Goal: Transaction & Acquisition: Purchase product/service

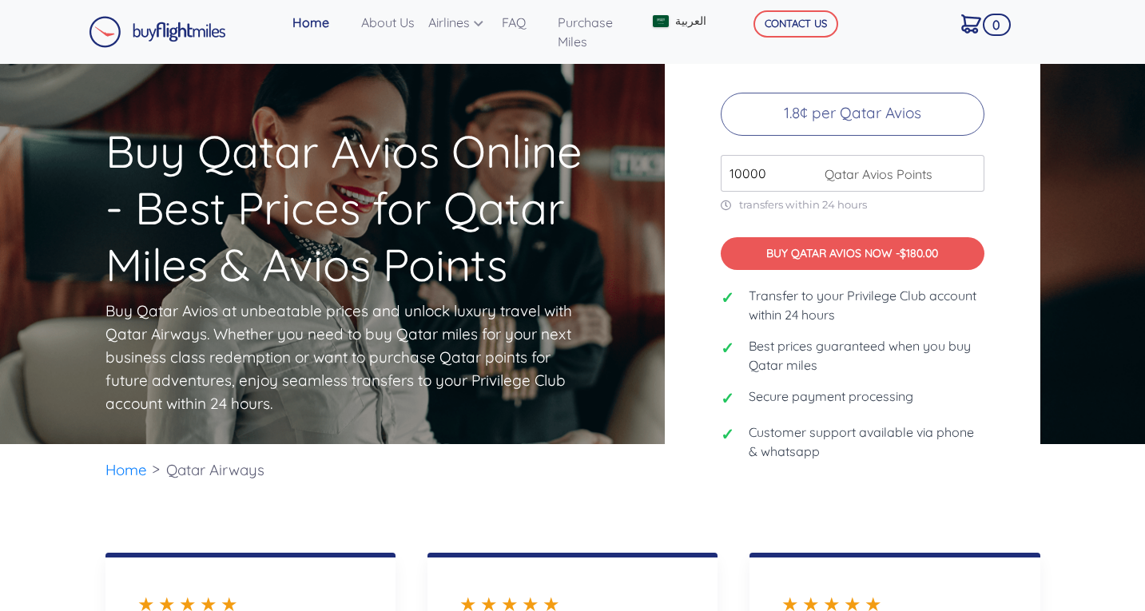
drag, startPoint x: 769, startPoint y: 172, endPoint x: 675, endPoint y: 174, distance: 94.3
click at [675, 174] on div "Buy Qatar Avios at Best Prices 1.8¢ per Qatar Avios 10000 Qatar Avios Points tr…" at bounding box center [852, 254] width 375 height 520
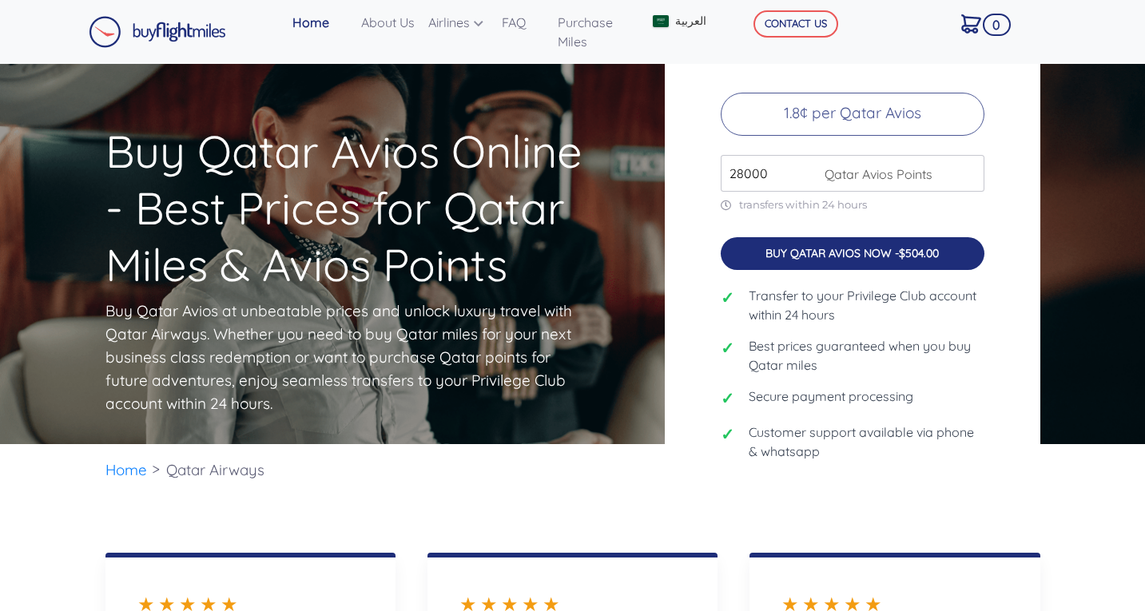
type input "28000"
click at [847, 247] on button "BUY QATAR AVIOS NOW - $504.00" at bounding box center [852, 253] width 264 height 33
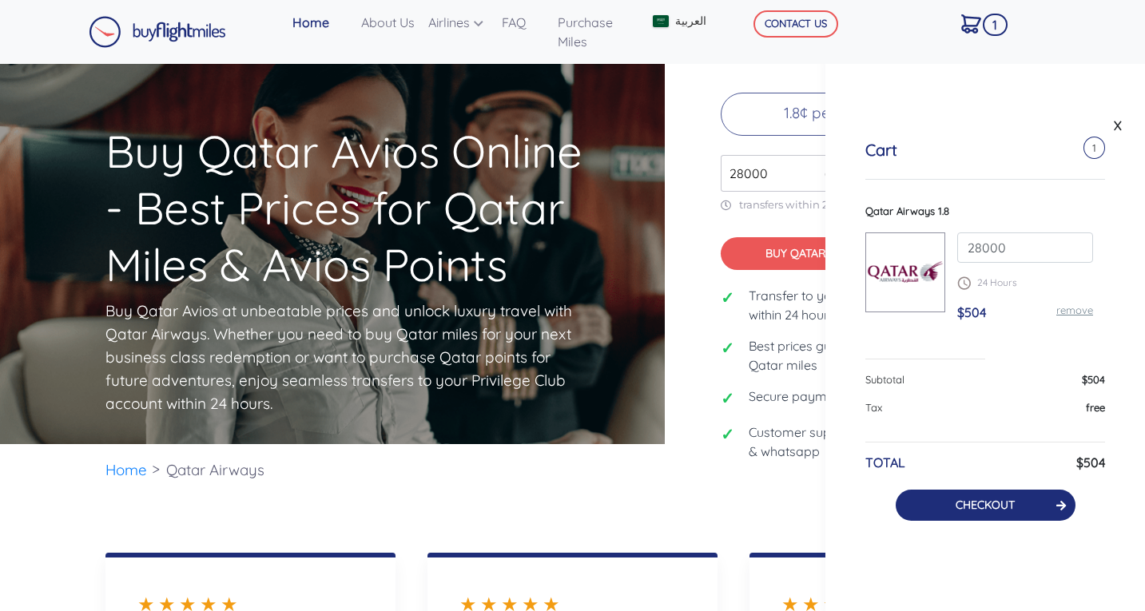
click at [976, 502] on link "CHECKOUT" at bounding box center [984, 505] width 59 height 14
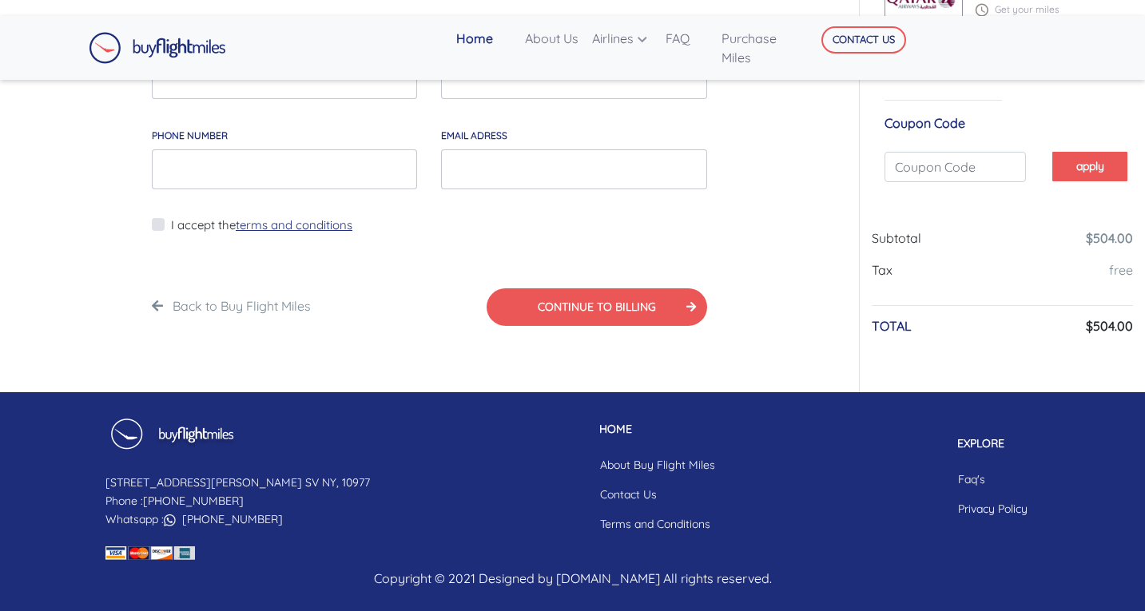
scroll to position [208, 0]
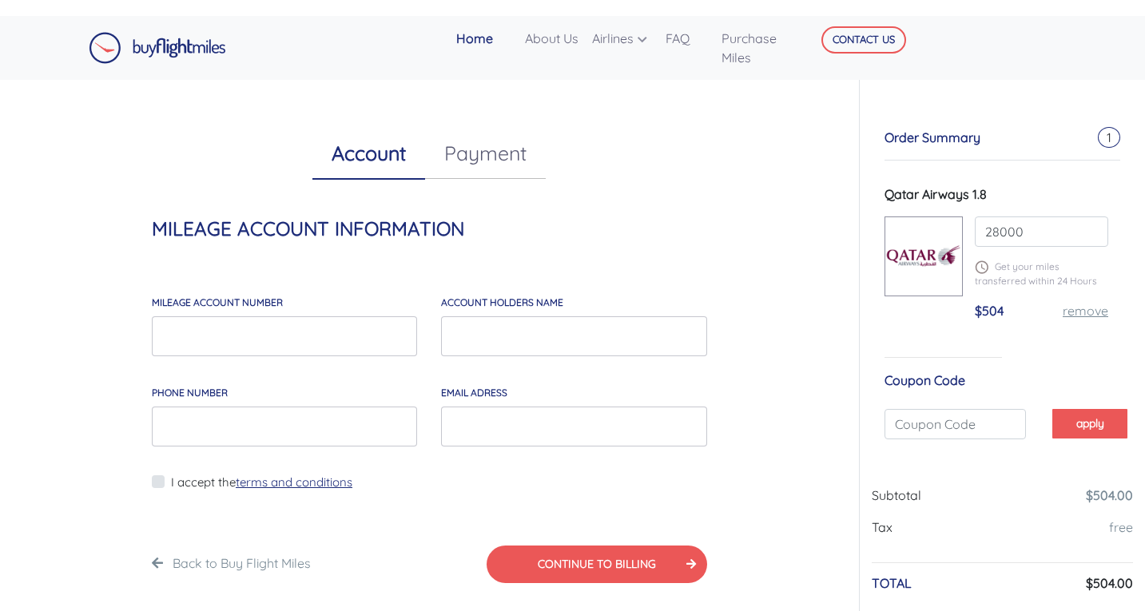
click at [982, 310] on span "$504" at bounding box center [988, 311] width 29 height 16
click at [169, 31] on link at bounding box center [157, 48] width 137 height 40
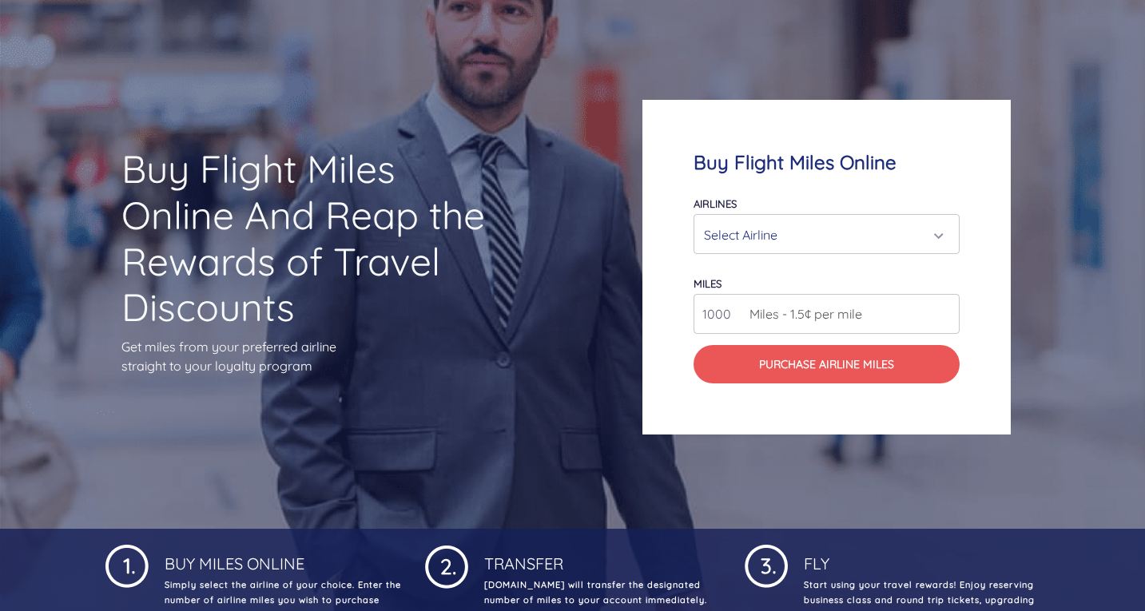
scroll to position [85, 0]
click at [766, 216] on div "Select Airline" at bounding box center [826, 233] width 264 height 38
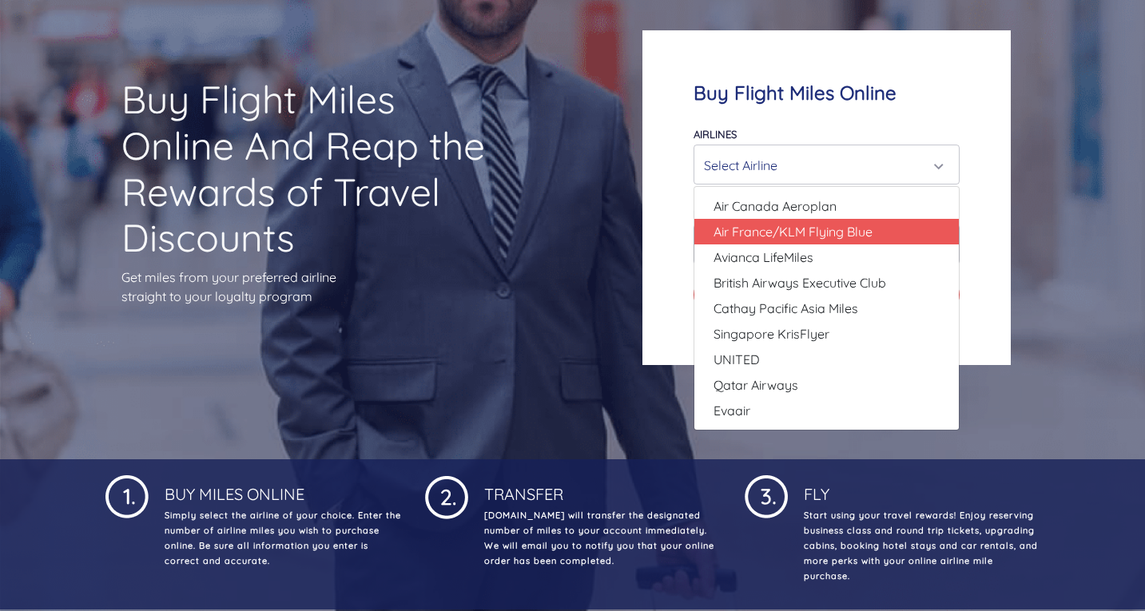
scroll to position [154, 0]
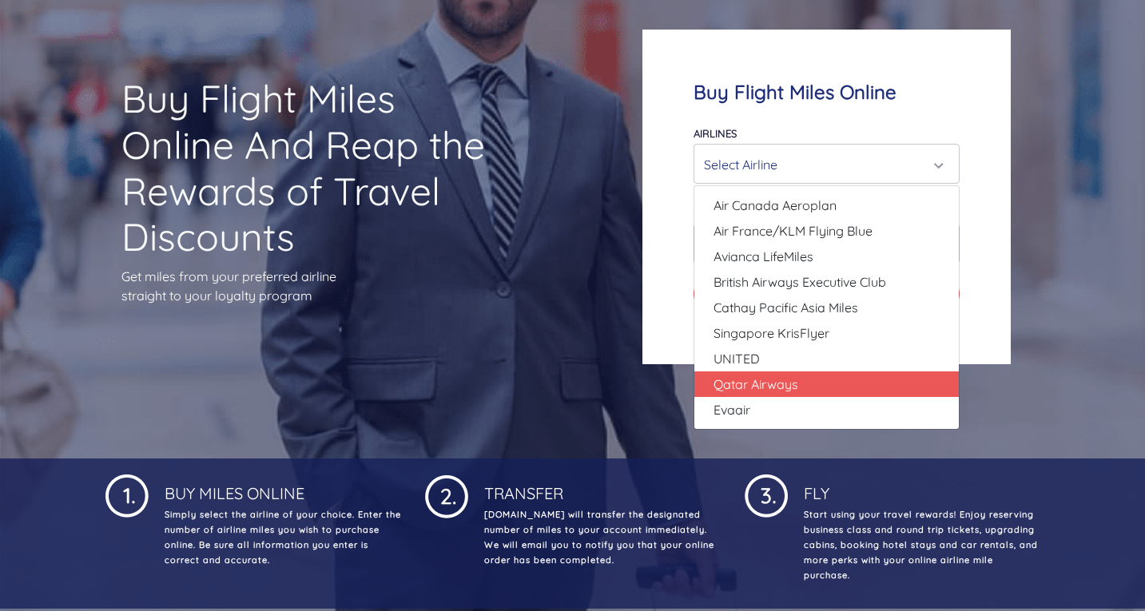
click at [782, 373] on link "Qatar Airways" at bounding box center [826, 384] width 264 height 26
select select "Qatar Airways"
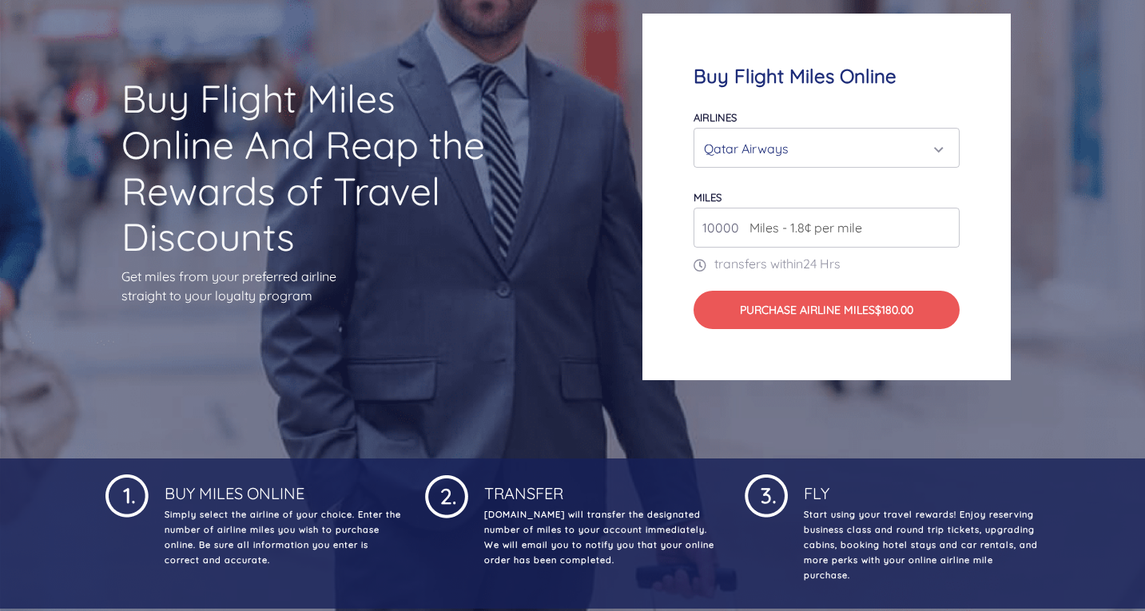
click at [800, 239] on input "10000" at bounding box center [826, 228] width 266 height 40
drag, startPoint x: 740, startPoint y: 228, endPoint x: 614, endPoint y: 236, distance: 125.7
click at [614, 236] on div "Buy Flight Miles Online And Reap the Rewards of Travel Discounts Get miles from…" at bounding box center [572, 196] width 1145 height 523
click at [649, 271] on div "Buy Flight Miles Online Airlines Air Canada Aeroplan Air France/KLM Flying Blue…" at bounding box center [826, 197] width 368 height 367
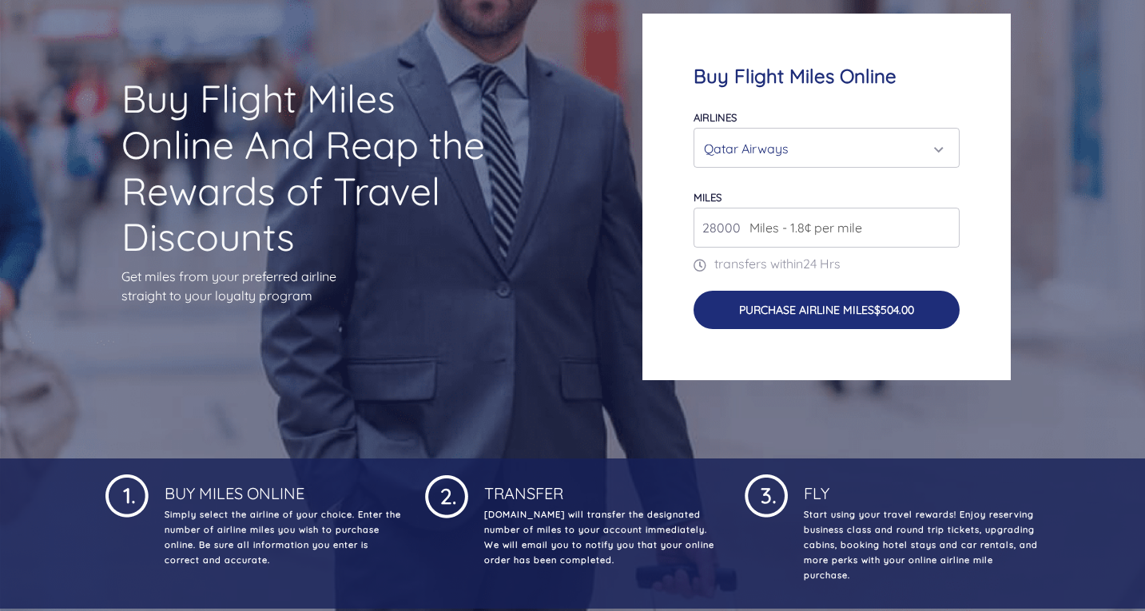
click at [770, 308] on button "Purchase Airline Miles $504.00" at bounding box center [826, 310] width 266 height 38
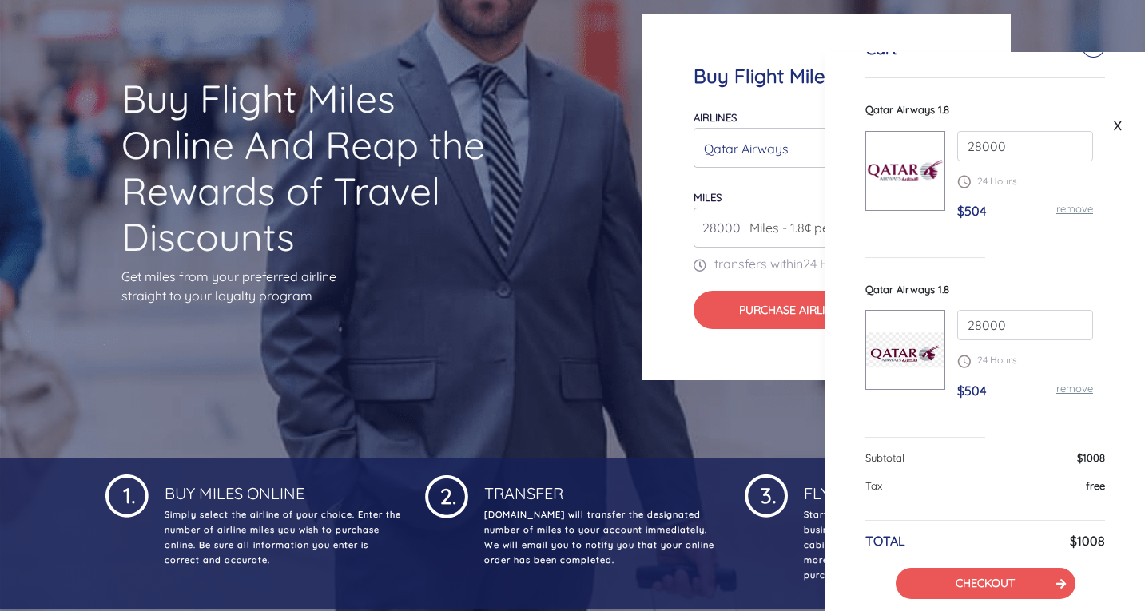
scroll to position [129, 0]
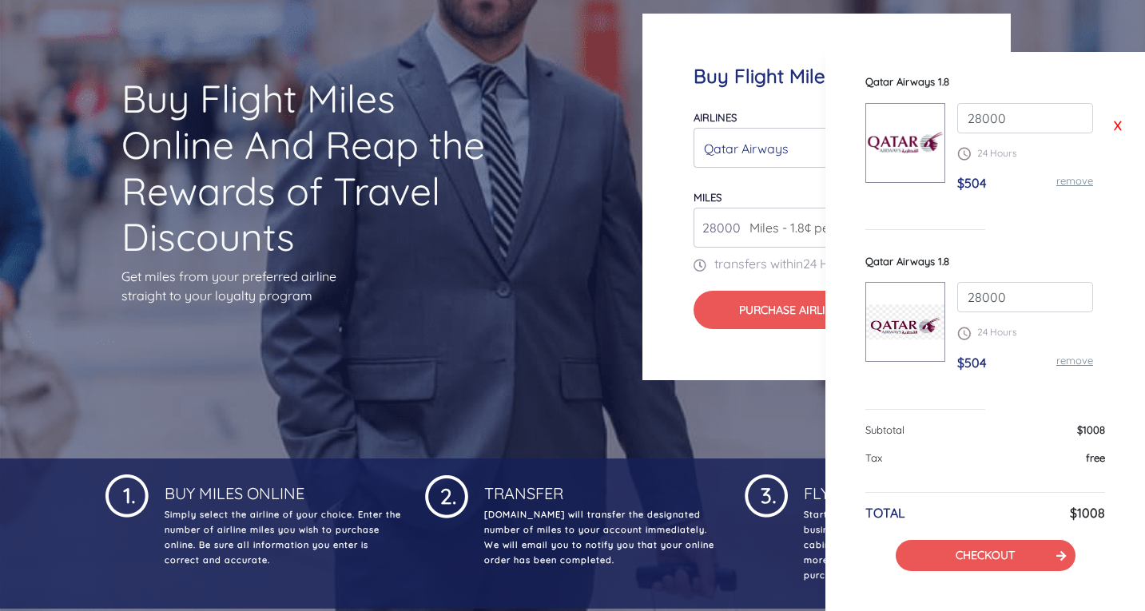
click at [1113, 123] on link "X" at bounding box center [1117, 125] width 16 height 24
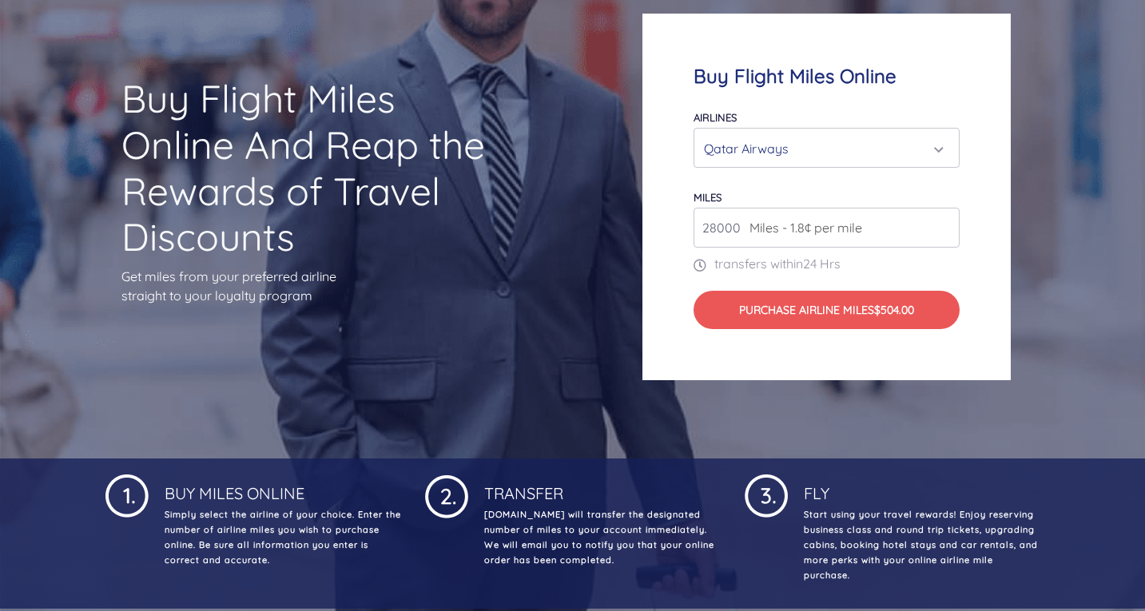
scroll to position [124, 0]
click at [724, 230] on input "28000" at bounding box center [826, 228] width 266 height 40
click at [751, 232] on span "Miles - 1.8¢ per mile" at bounding box center [801, 227] width 121 height 19
drag, startPoint x: 737, startPoint y: 228, endPoint x: 630, endPoint y: 244, distance: 108.3
click at [630, 244] on div "Buy Flight Miles Online Airlines Air Canada Aeroplan Air France/KLM Flying Blue…" at bounding box center [858, 197] width 458 height 520
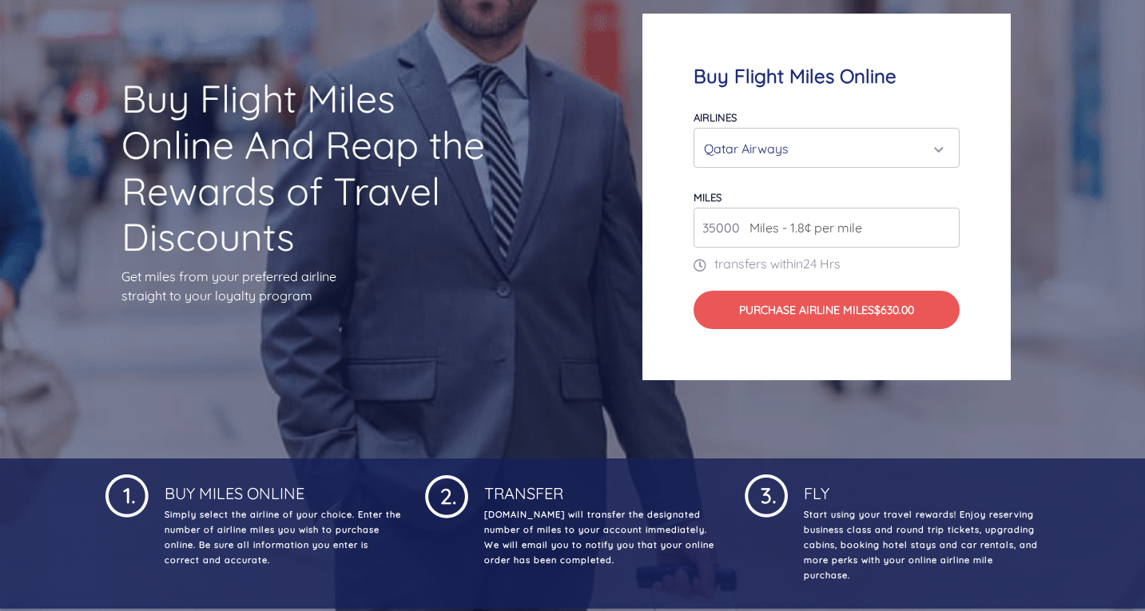
type input "35000"
